Goal: Book appointment/travel/reservation

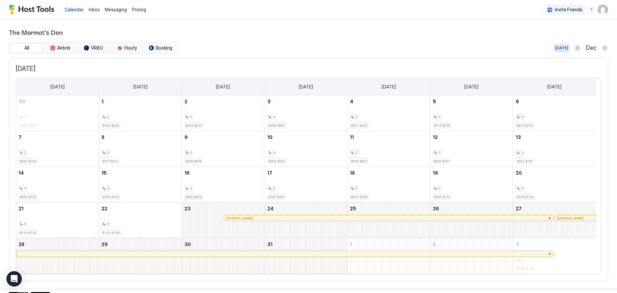
click at [556, 49] on div "[DATE]" at bounding box center [561, 48] width 13 height 6
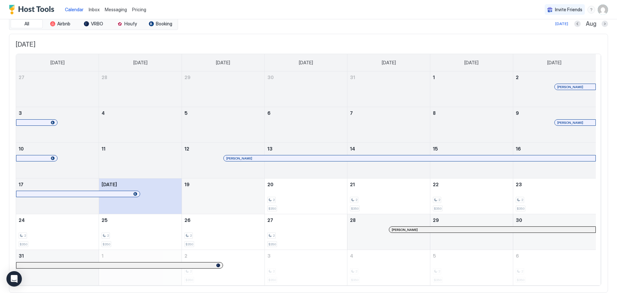
scroll to position [22, 0]
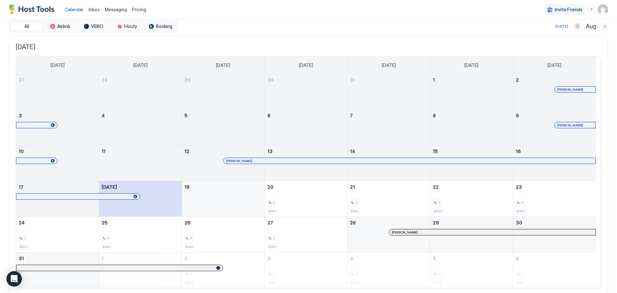
click at [601, 27] on button "Next month" at bounding box center [604, 26] width 6 height 6
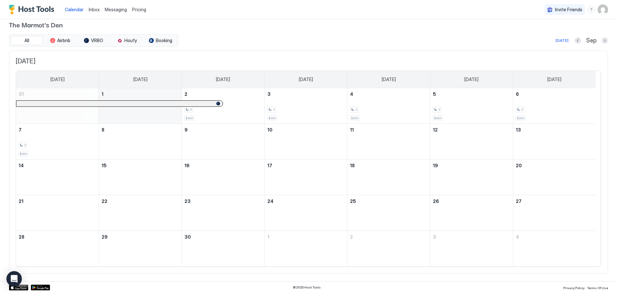
scroll to position [0, 0]
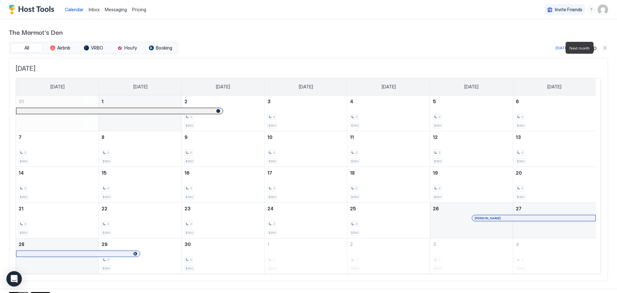
click at [601, 46] on button "Next month" at bounding box center [604, 48] width 6 height 6
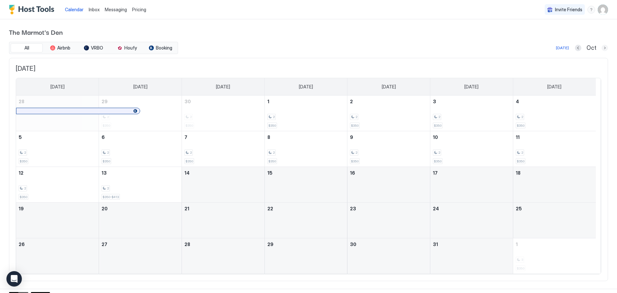
click at [601, 47] on button "Next month" at bounding box center [604, 48] width 6 height 6
